Goal: Task Accomplishment & Management: Manage account settings

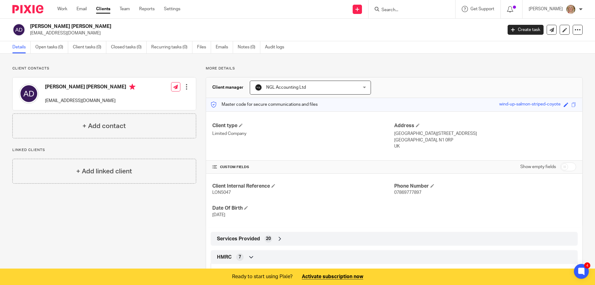
click at [400, 9] on input "Search" at bounding box center [409, 10] width 56 height 6
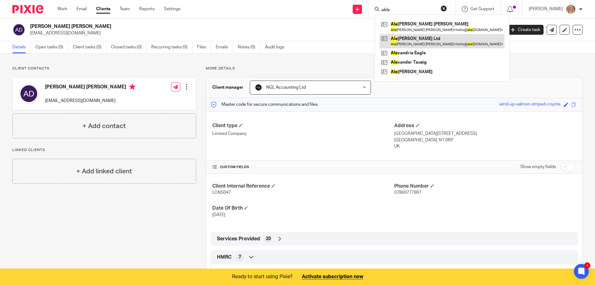
type input "akle"
click at [420, 38] on link at bounding box center [442, 41] width 125 height 14
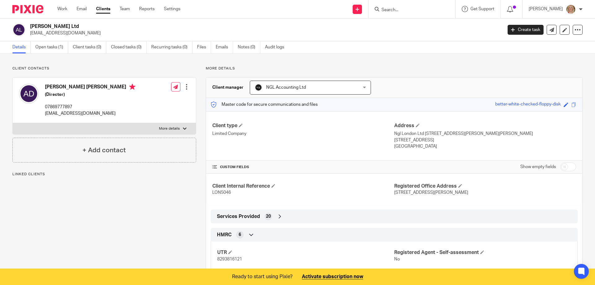
click at [54, 46] on link "Open tasks (1)" at bounding box center [51, 47] width 33 height 12
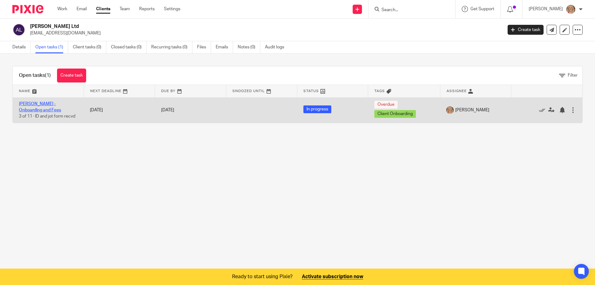
click at [50, 108] on link "Alexandria Didio - Onboarding and Fees" at bounding box center [40, 107] width 42 height 11
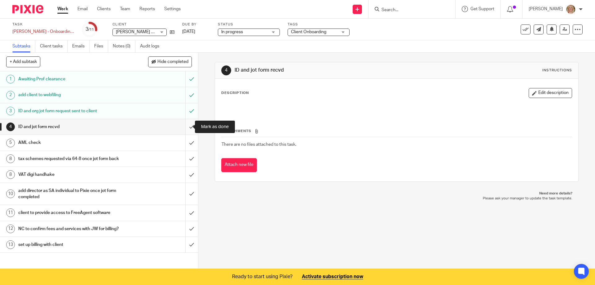
click at [186, 126] on input "submit" at bounding box center [99, 126] width 198 height 15
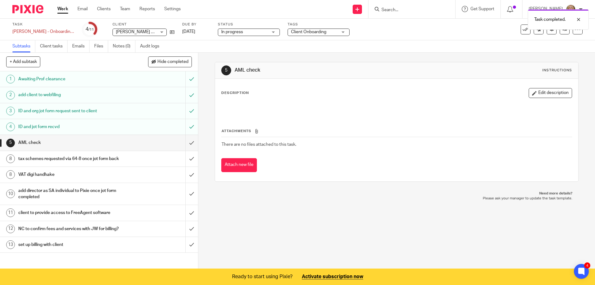
click at [185, 144] on input "submit" at bounding box center [99, 142] width 198 height 15
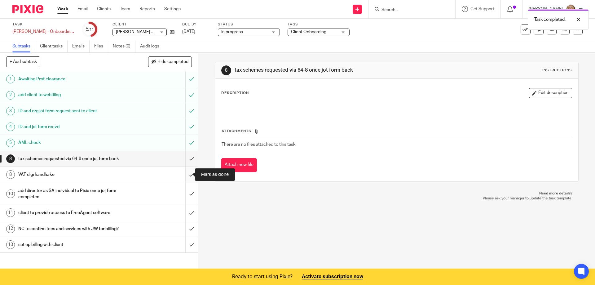
click at [186, 176] on input "submit" at bounding box center [99, 174] width 198 height 15
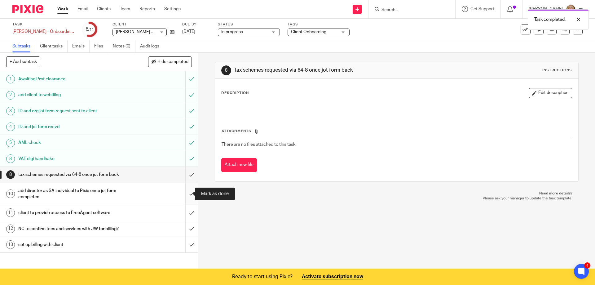
click at [184, 192] on input "submit" at bounding box center [99, 194] width 198 height 22
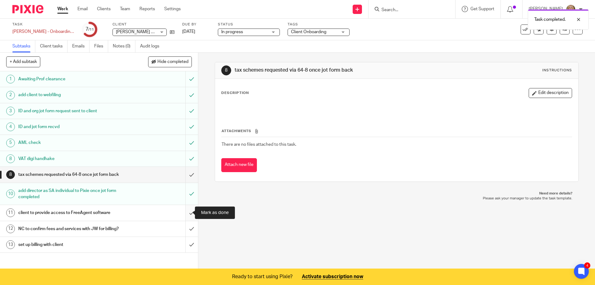
click at [185, 212] on input "submit" at bounding box center [99, 212] width 198 height 15
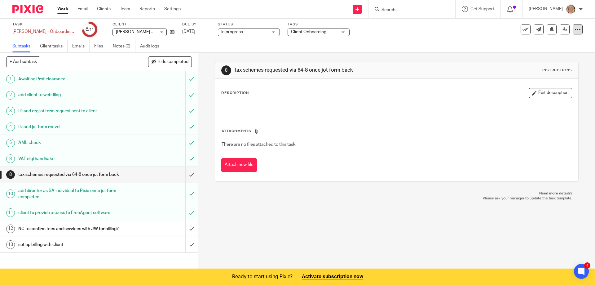
click at [575, 29] on icon at bounding box center [578, 29] width 6 height 6
click at [541, 62] on link "Advanced task editor" at bounding box center [549, 63] width 41 height 4
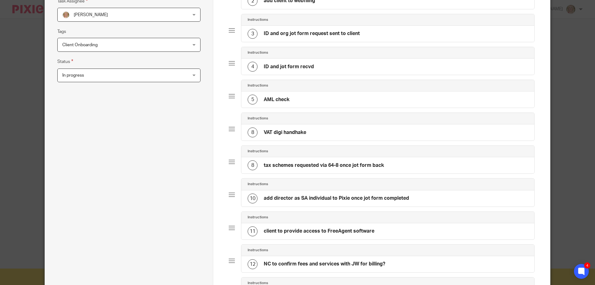
scroll to position [155, 0]
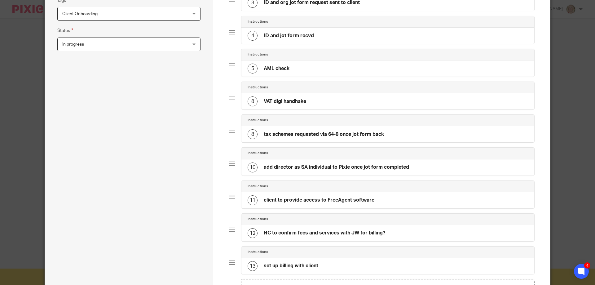
click at [297, 132] on h4 "tax schemes requested via 64-8 once jot form back" at bounding box center [324, 134] width 120 height 7
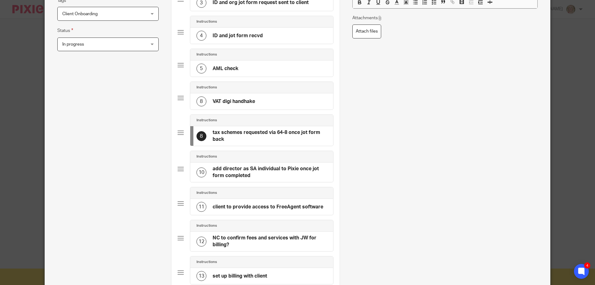
scroll to position [0, 0]
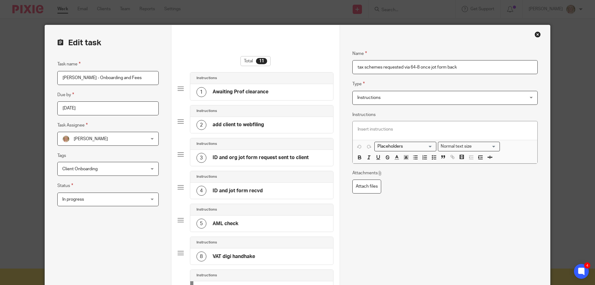
drag, startPoint x: 402, startPoint y: 66, endPoint x: 409, endPoint y: 73, distance: 9.4
click at [403, 68] on input "tax schemes requested via 64-8 once jot form back" at bounding box center [444, 67] width 185 height 14
type input "tax schemes requested"
drag, startPoint x: 434, startPoint y: 157, endPoint x: 430, endPoint y: 167, distance: 10.7
click at [434, 157] on icon "button" at bounding box center [434, 157] width 6 height 6
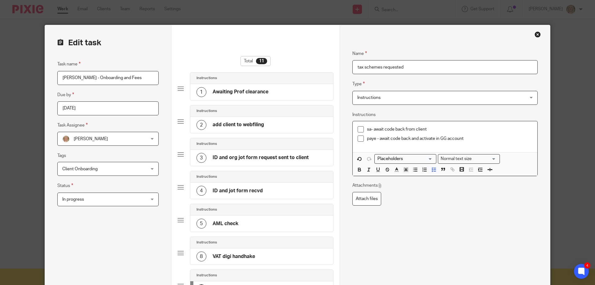
click at [410, 139] on p "paye - await code back and activate in GG account" at bounding box center [450, 138] width 166 height 6
click at [487, 137] on p "paye - await code back from client or prev accnt and activate in GG account - t…" at bounding box center [450, 141] width 166 height 13
click at [489, 138] on p "paye - await code back from client or prev accnt and activate in GG account - t…" at bounding box center [450, 141] width 166 height 13
click at [397, 144] on p "paye - await code back from client or prev accnt and activate in clients GG acc…" at bounding box center [450, 141] width 166 height 13
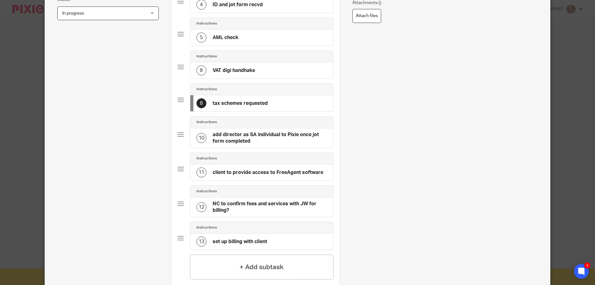
scroll to position [217, 0]
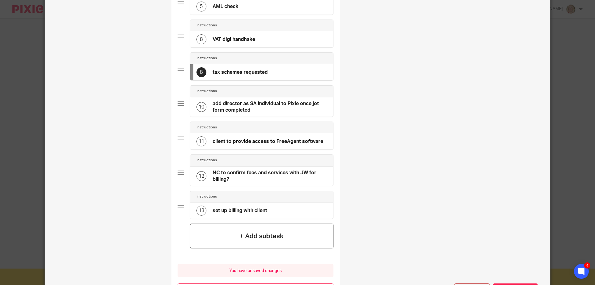
click at [258, 233] on h4 "+ Add subtask" at bounding box center [262, 236] width 44 height 10
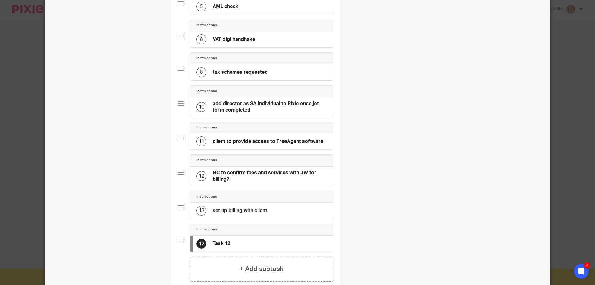
scroll to position [0, 0]
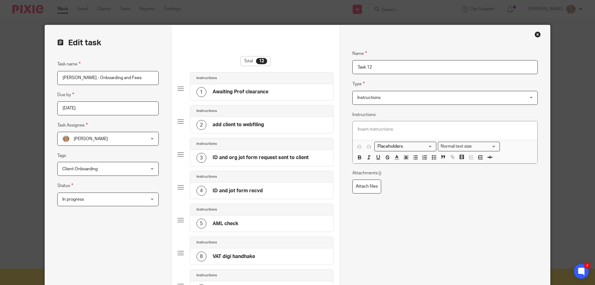
drag, startPoint x: 371, startPoint y: 67, endPoint x: 352, endPoint y: 65, distance: 18.7
click at [352, 65] on input "Task 12" at bounding box center [444, 67] width 185 height 14
type input "JF payroll update"
click at [431, 157] on icon "button" at bounding box center [434, 157] width 6 height 6
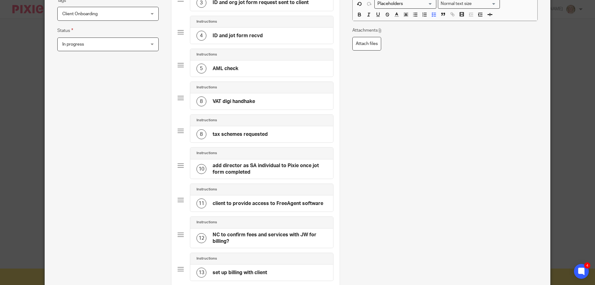
scroll to position [302, 0]
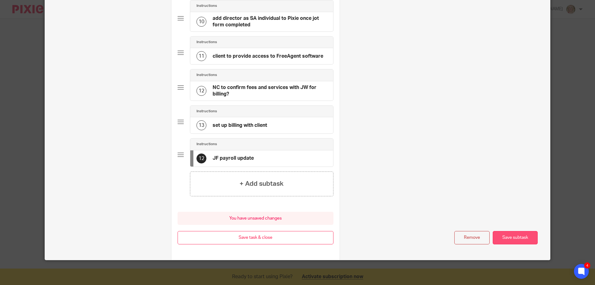
drag, startPoint x: 497, startPoint y: 241, endPoint x: 483, endPoint y: 241, distance: 14.3
click at [498, 241] on button "Save subtask" at bounding box center [515, 237] width 45 height 13
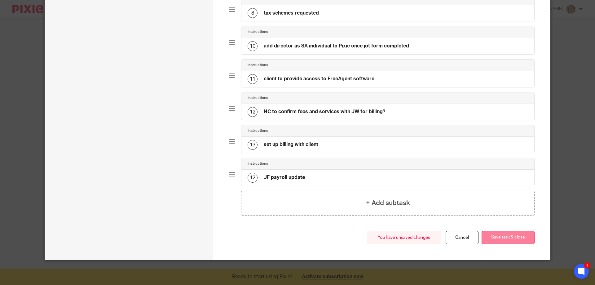
click at [508, 238] on button "Save task & close" at bounding box center [508, 237] width 53 height 13
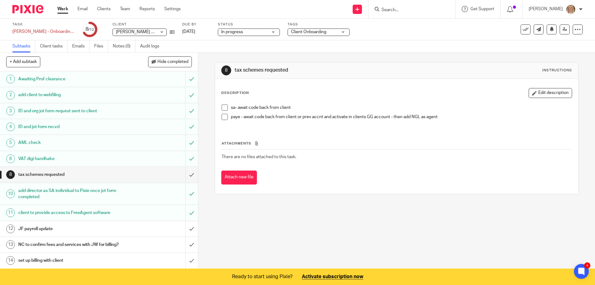
click at [134, 225] on div "JF payroll update" at bounding box center [98, 228] width 161 height 9
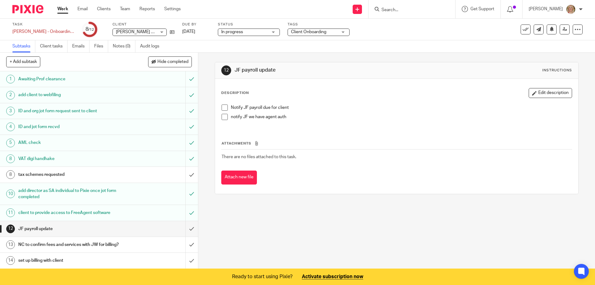
click at [222, 110] on span at bounding box center [225, 107] width 6 height 6
click at [86, 9] on link "Email" at bounding box center [82, 9] width 10 height 6
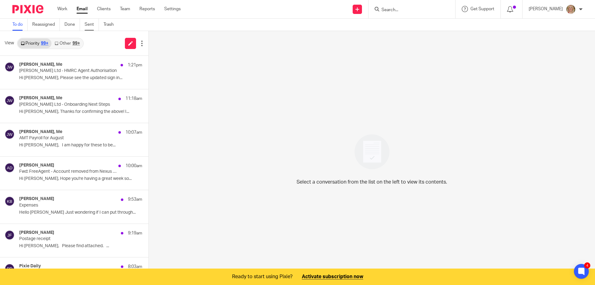
click at [90, 24] on link "Sent" at bounding box center [92, 25] width 14 height 12
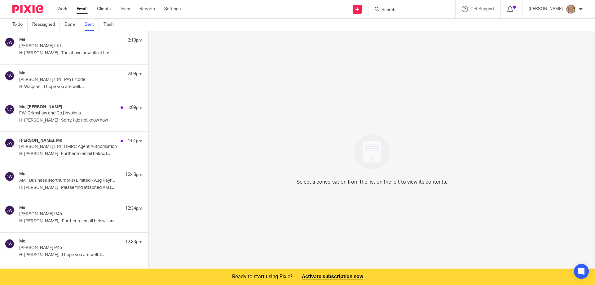
click at [97, 46] on p "[PERSON_NAME] Ltd" at bounding box center [68, 45] width 99 height 5
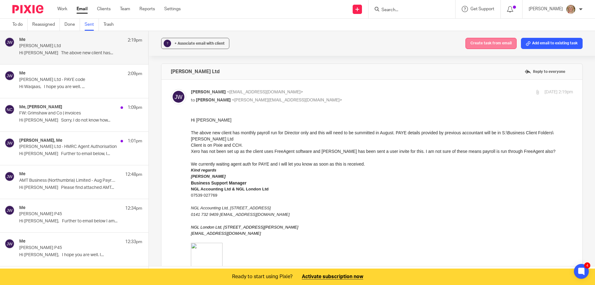
click at [473, 44] on button "Create task from email" at bounding box center [491, 43] width 51 height 11
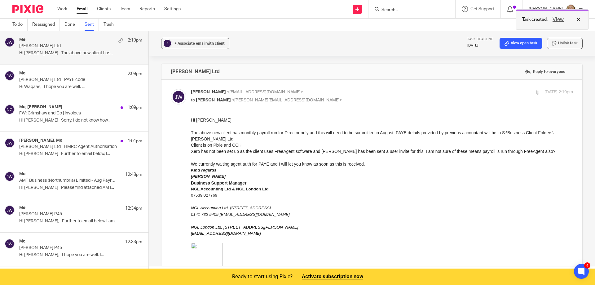
click at [558, 20] on button "View" at bounding box center [558, 19] width 15 height 7
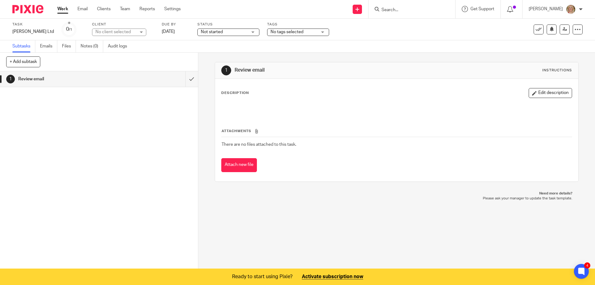
click at [139, 31] on div "No client selected" at bounding box center [119, 32] width 54 height 7
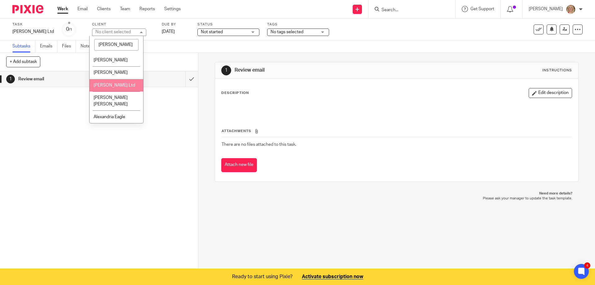
type input "[PERSON_NAME]"
click at [121, 82] on li "[PERSON_NAME] Ltd" at bounding box center [117, 85] width 54 height 13
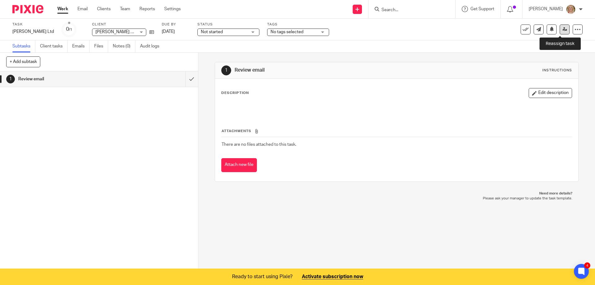
click at [563, 31] on icon at bounding box center [565, 29] width 5 height 5
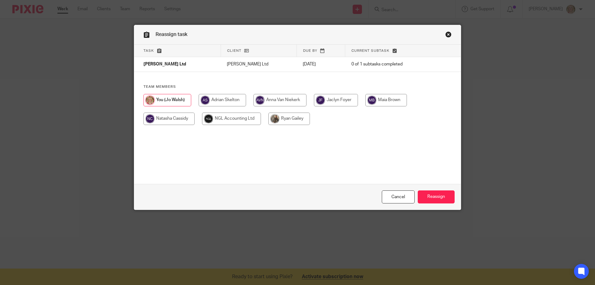
click at [342, 103] on input "radio" at bounding box center [336, 100] width 44 height 12
radio input "true"
click at [431, 198] on input "Reassign" at bounding box center [436, 196] width 37 height 13
